Goal: Task Accomplishment & Management: Complete application form

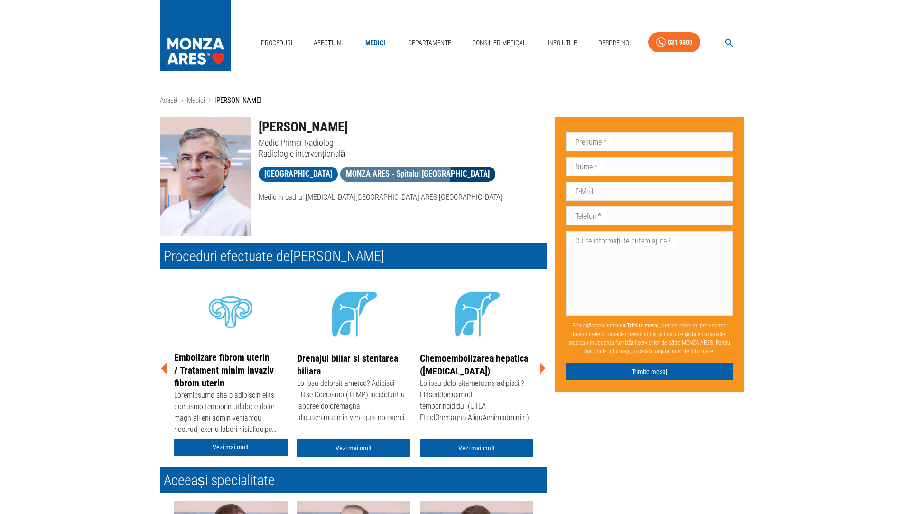
click at [398, 169] on span "MONZA ARES - Spitalul [GEOGRAPHIC_DATA]" at bounding box center [417, 174] width 155 height 12
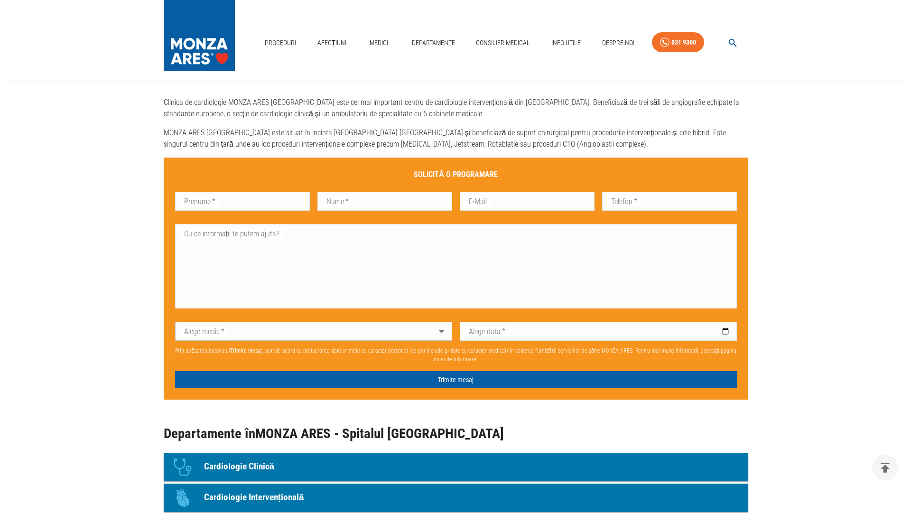
scroll to position [664, 0]
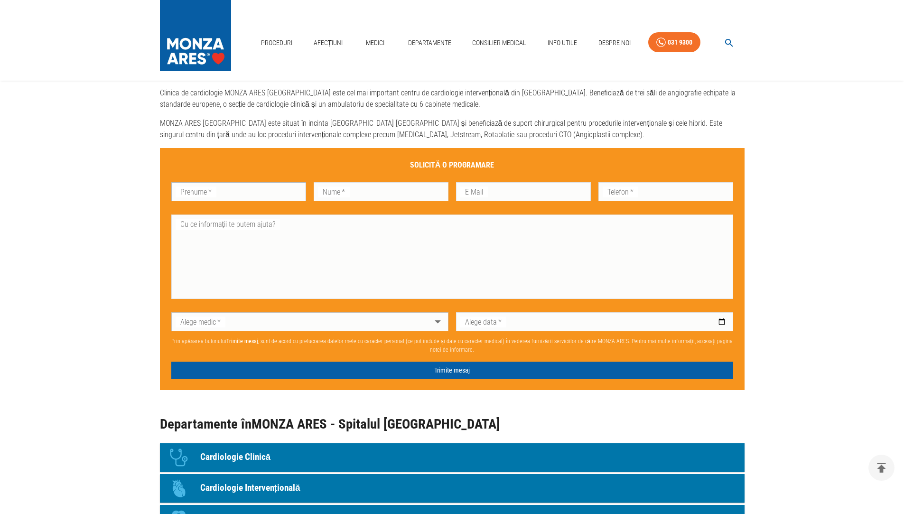
click at [245, 186] on input "Prenume   *" at bounding box center [238, 191] width 135 height 19
type input "Masala"
click at [392, 193] on input "Nume   *" at bounding box center [381, 191] width 135 height 19
type input "[PERSON_NAME]"
click at [505, 191] on input "E-Mail" at bounding box center [523, 191] width 135 height 19
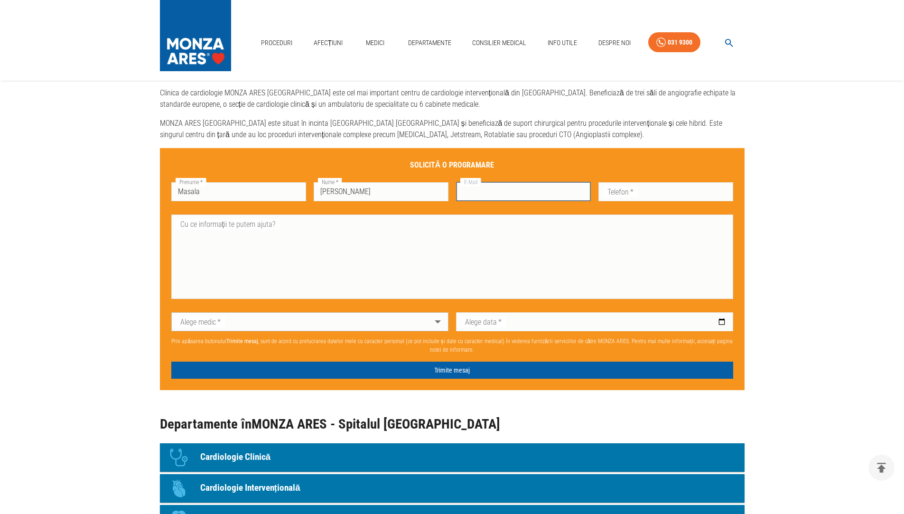
click at [521, 193] on input "E-Mail" at bounding box center [523, 191] width 135 height 19
type input "b"
type input "[EMAIL_ADDRESS][DOMAIN_NAME]"
click at [669, 195] on input "Telefon   *" at bounding box center [665, 191] width 135 height 19
type input "0722221942"
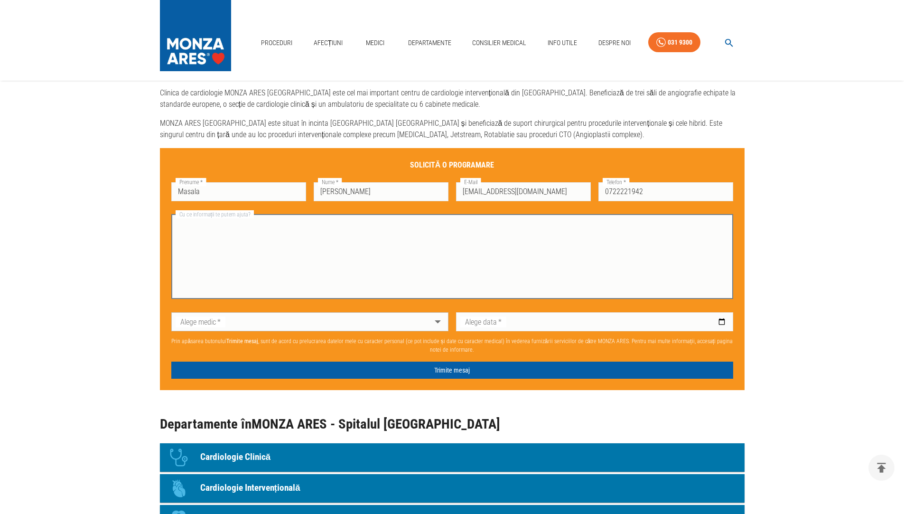
click at [310, 250] on textarea "Cu ce informații te putem ajuta?" at bounding box center [452, 256] width 549 height 76
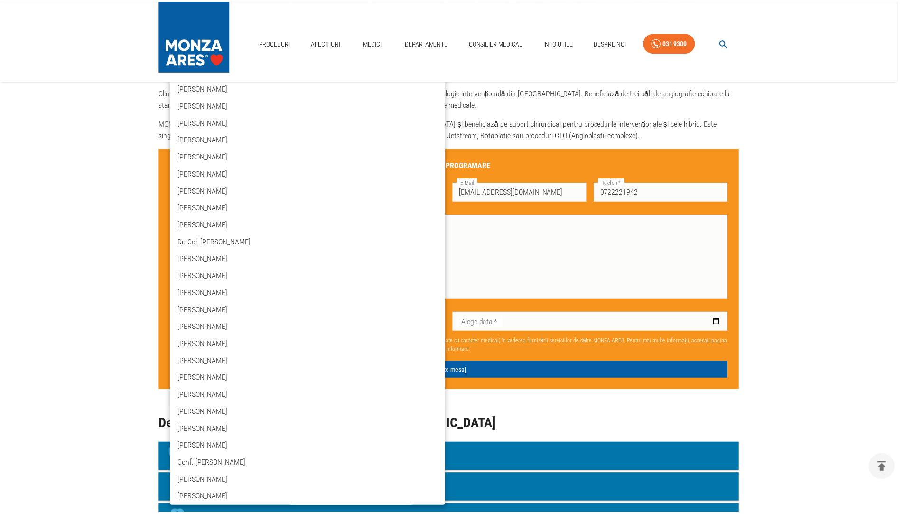
scroll to position [0, 0]
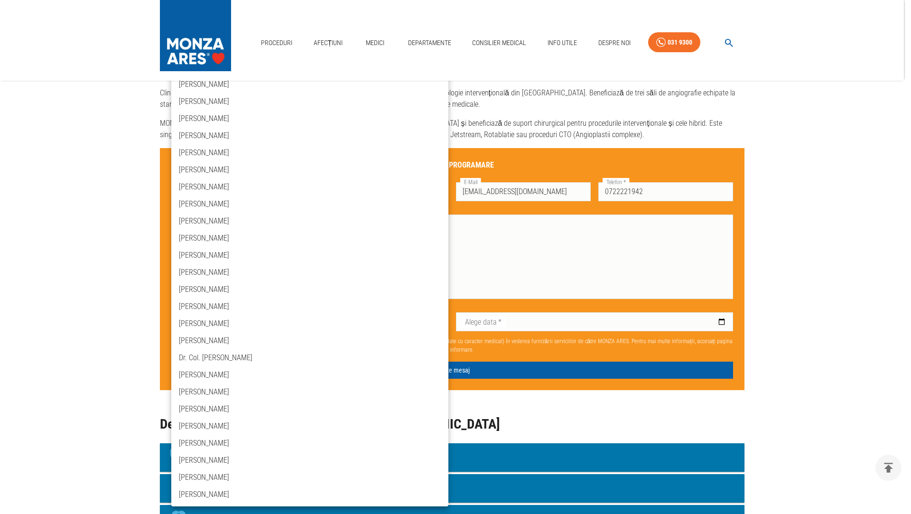
click at [888, 246] on div at bounding box center [455, 257] width 911 height 514
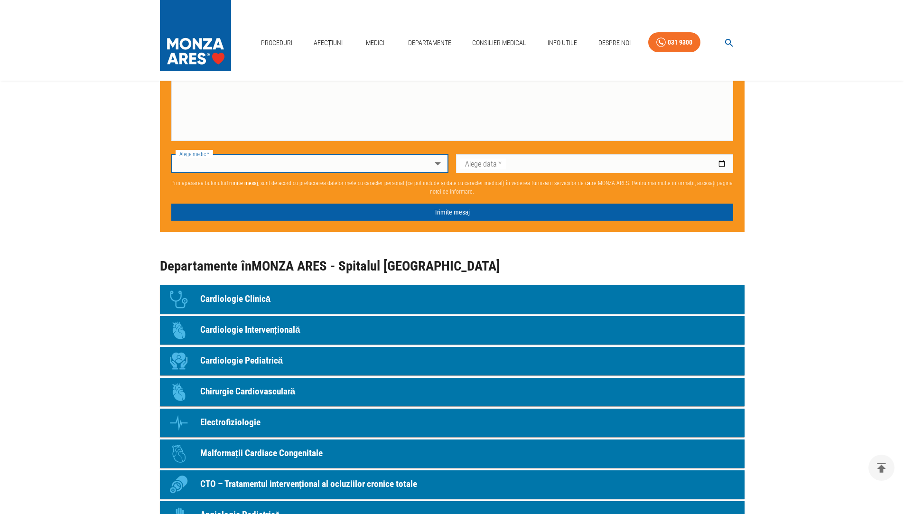
scroll to position [554, 0]
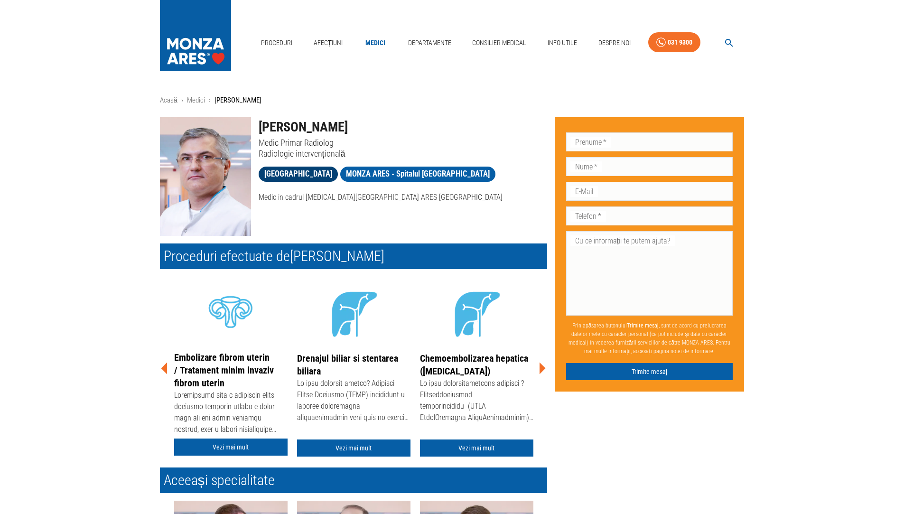
click at [311, 171] on span "[GEOGRAPHIC_DATA]" at bounding box center [298, 174] width 79 height 12
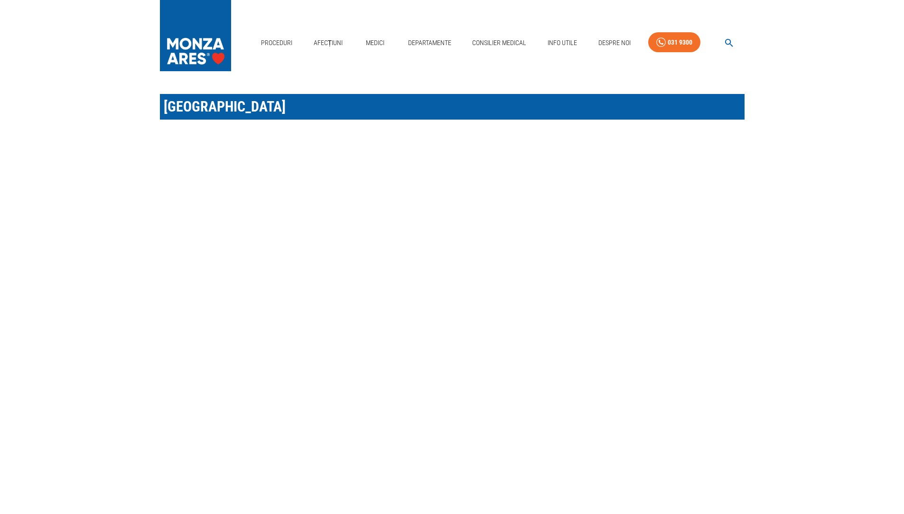
scroll to position [332, 0]
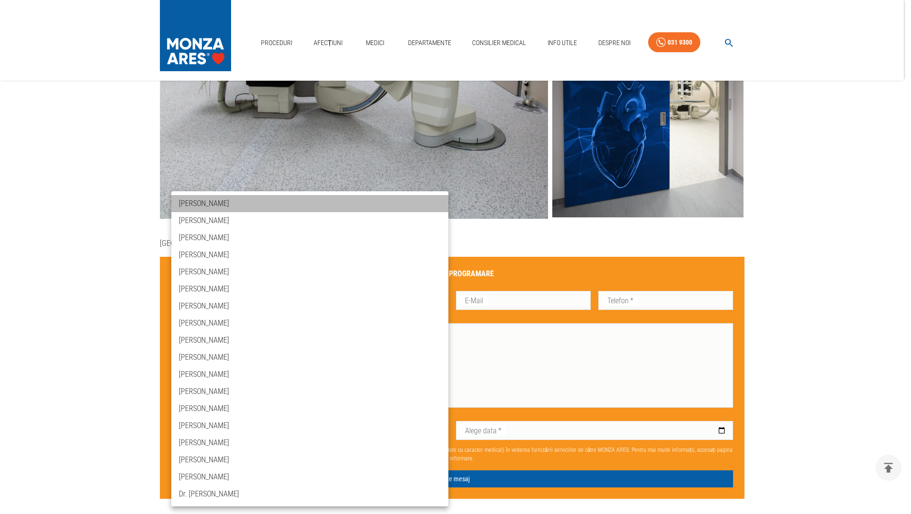
click at [226, 204] on li "[PERSON_NAME]" at bounding box center [309, 203] width 277 height 17
type input "dr-[PERSON_NAME]-grasu"
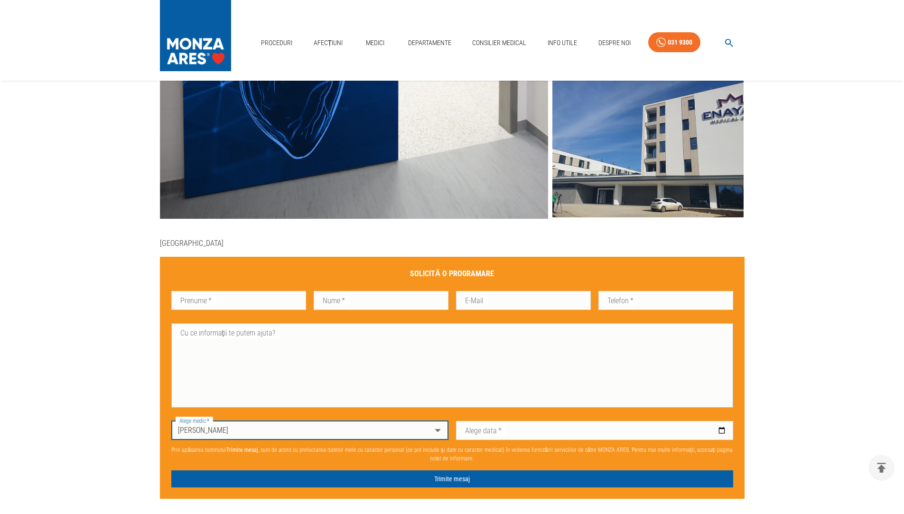
click at [352, 362] on textarea "Cu ce informații te putem ajuta?" at bounding box center [452, 365] width 549 height 76
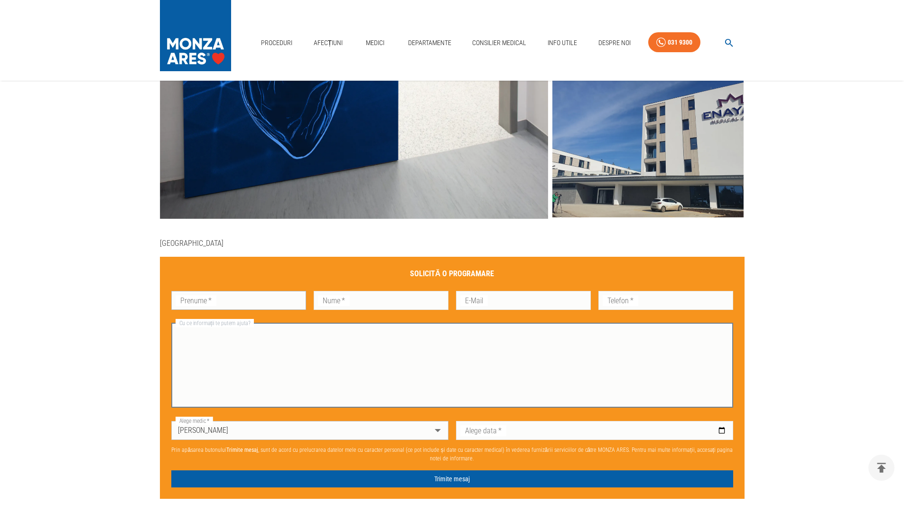
click at [263, 299] on input "Prenume   *" at bounding box center [238, 300] width 135 height 19
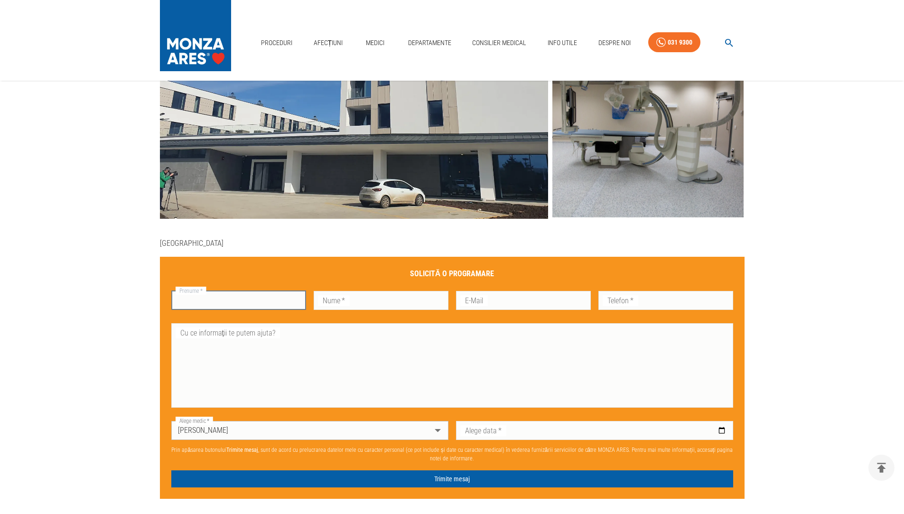
click at [214, 301] on input "Prenume   *" at bounding box center [238, 300] width 135 height 19
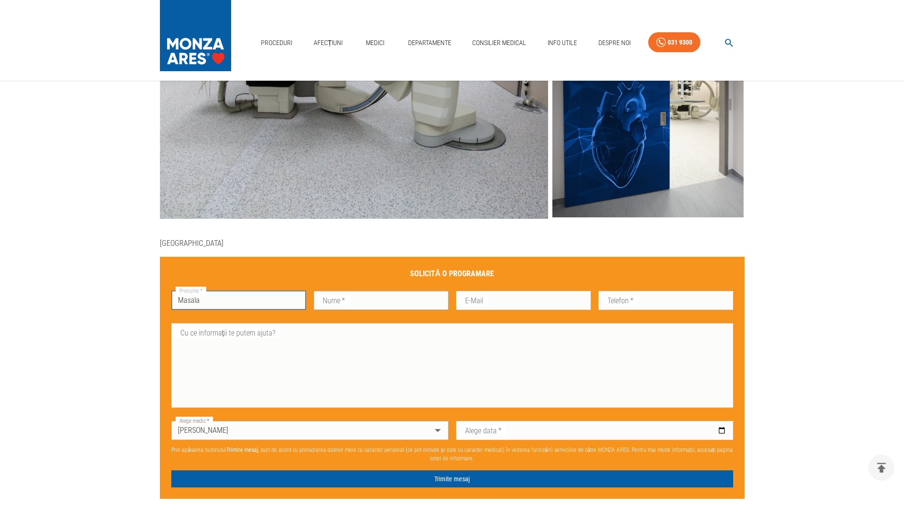
type input "Masala"
click at [339, 307] on input "Nume   *" at bounding box center [381, 300] width 135 height 19
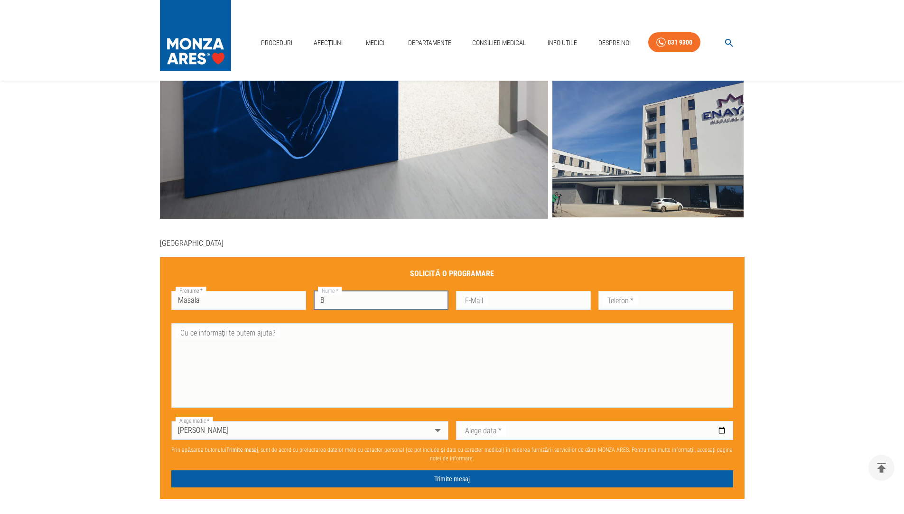
type input "[PERSON_NAME]"
click at [502, 301] on input "E-Mail" at bounding box center [523, 300] width 135 height 19
type input "[EMAIL_ADDRESS][DOMAIN_NAME]"
click at [652, 303] on input "Telefon   *" at bounding box center [665, 300] width 135 height 19
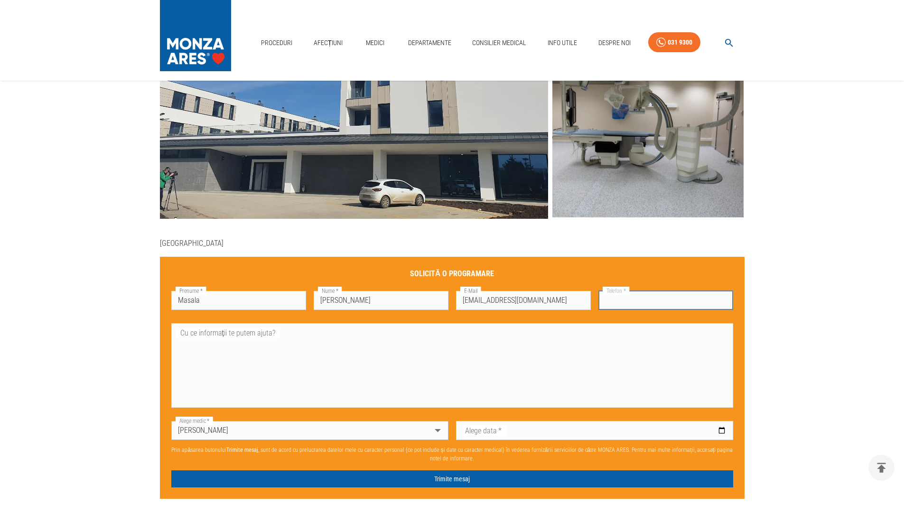
type input "0722221942"
click at [345, 355] on textarea "Cu ce informații te putem ajuta?" at bounding box center [452, 365] width 549 height 76
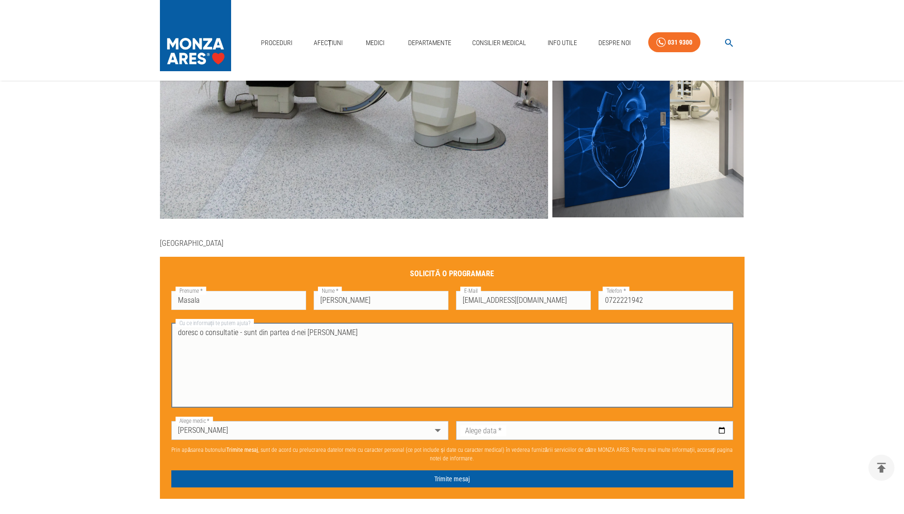
type textarea "doresc o consultatie - sunt din partea d-nei [PERSON_NAME]"
click at [712, 429] on input "Alege data   *" at bounding box center [594, 430] width 277 height 19
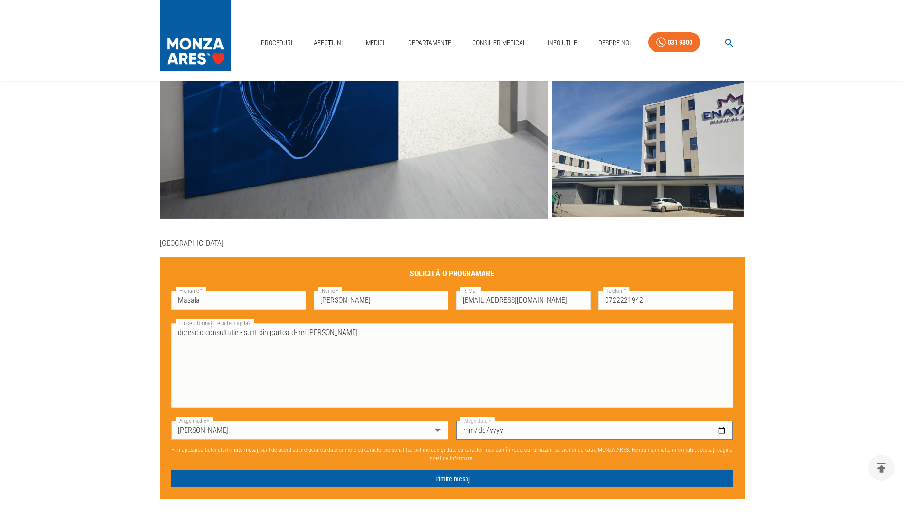
click at [480, 434] on input "Alege data   *" at bounding box center [594, 430] width 277 height 19
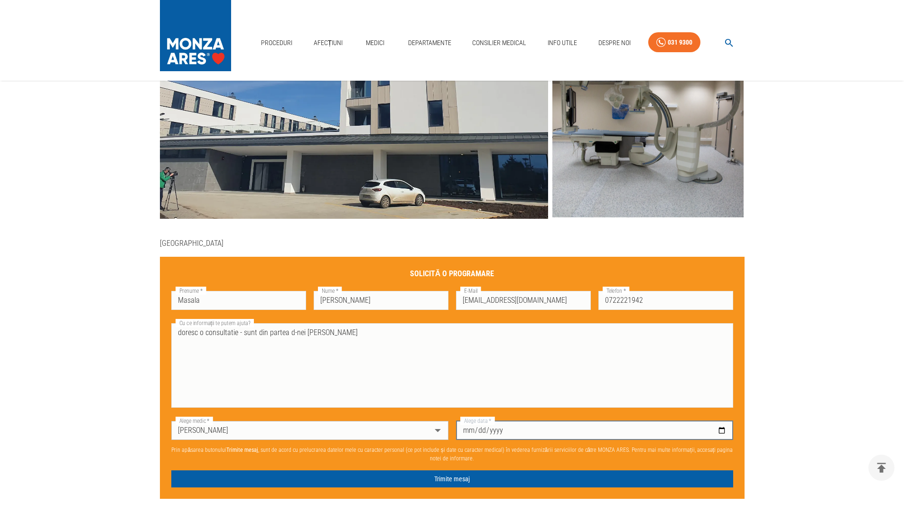
click at [480, 431] on input "Alege data   *" at bounding box center [594, 430] width 277 height 19
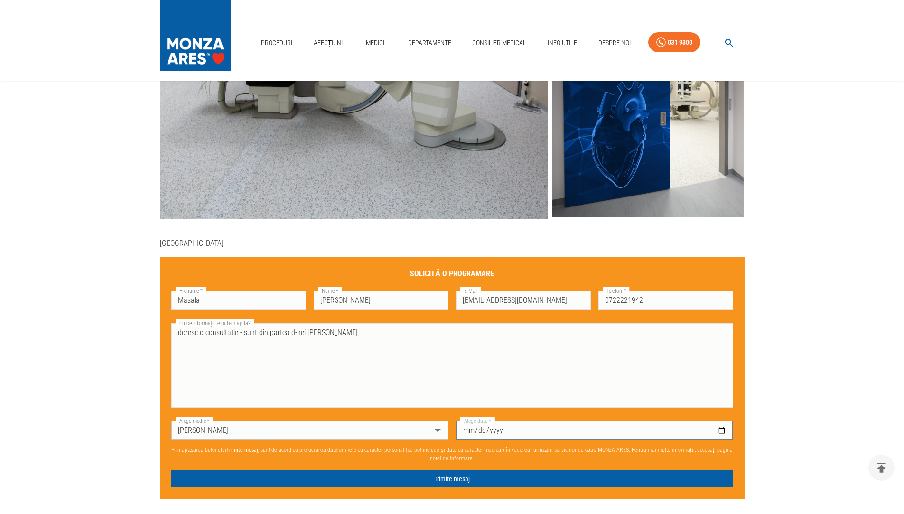
click at [477, 428] on input "Alege data   *" at bounding box center [594, 430] width 277 height 19
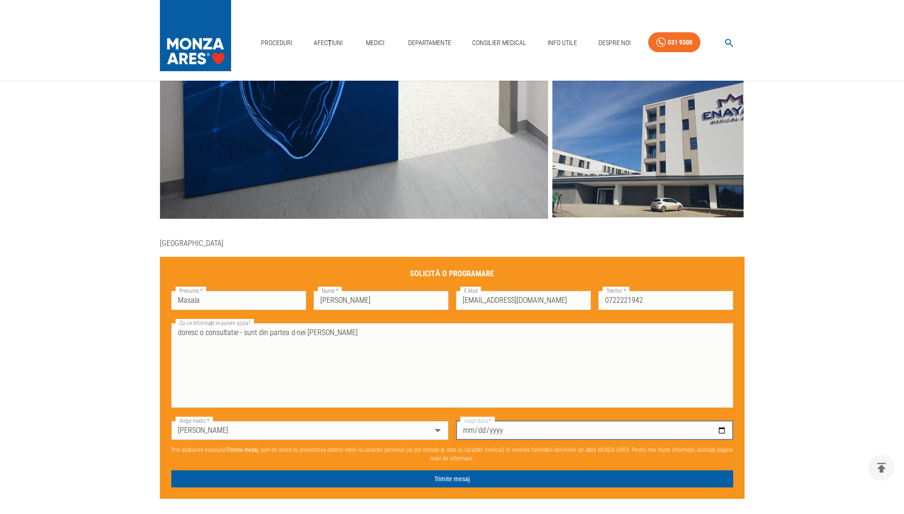
click at [496, 429] on input "Alege data   *" at bounding box center [594, 430] width 277 height 19
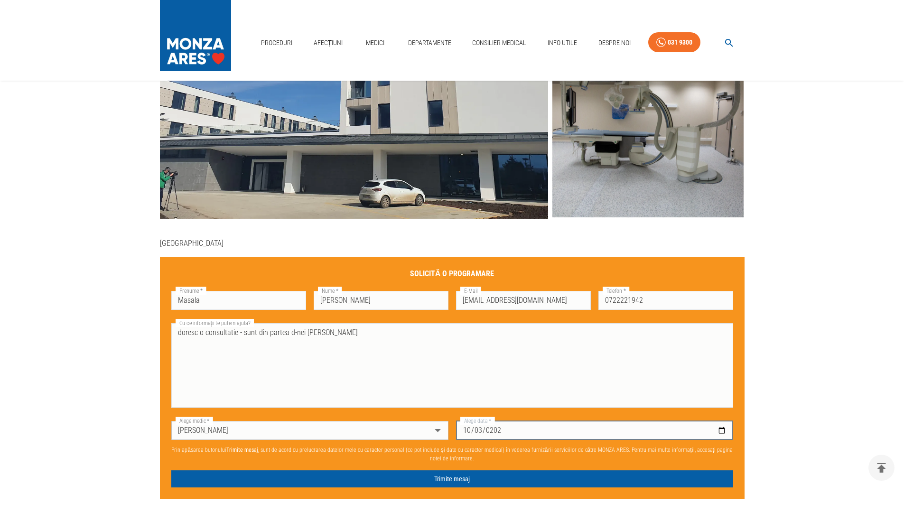
type input "[DATE]"
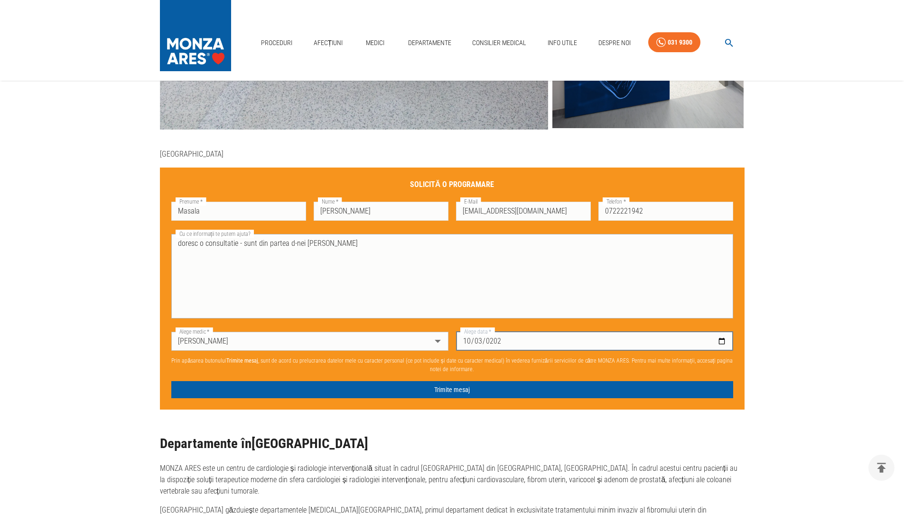
scroll to position [443, 0]
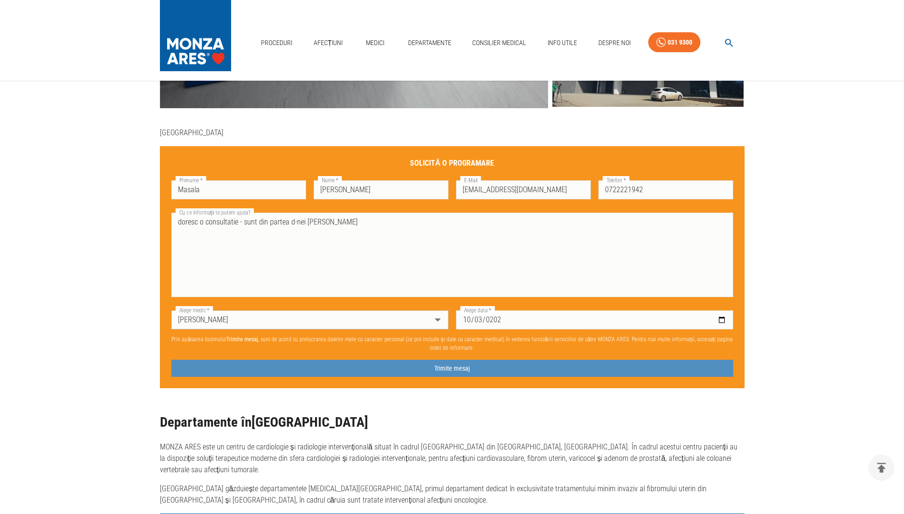
click at [464, 370] on button "Trimite mesaj" at bounding box center [452, 369] width 562 height 18
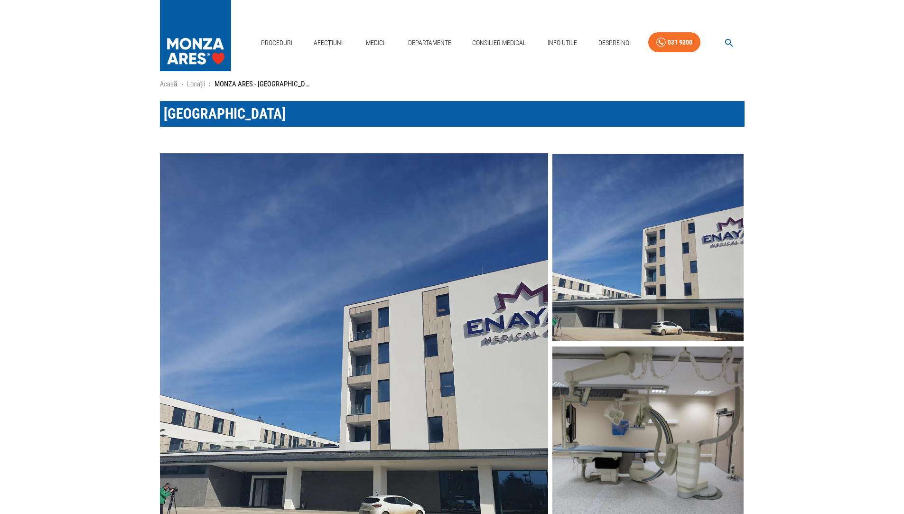
scroll to position [0, 0]
